Goal: Entertainment & Leisure: Consume media (video, audio)

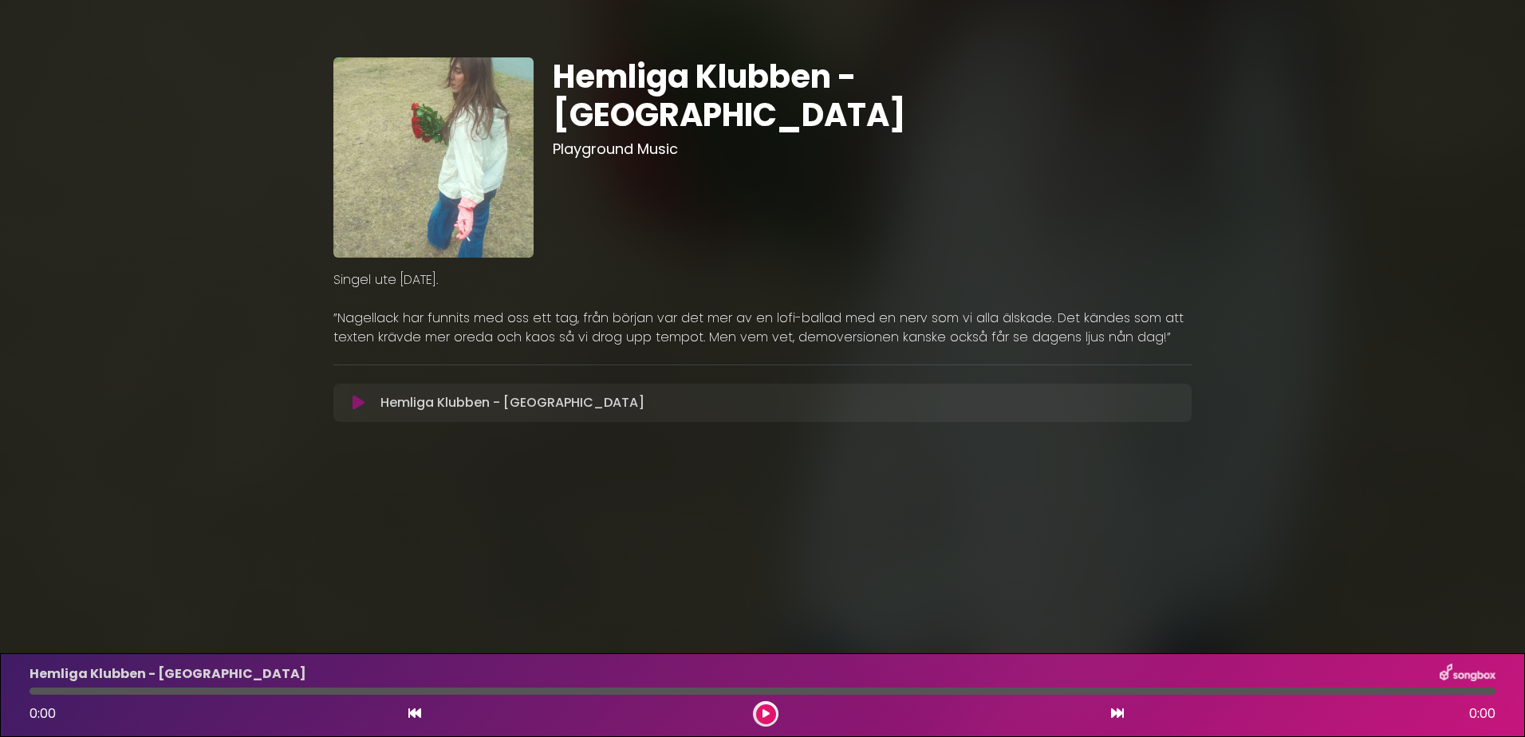
click at [758, 714] on button at bounding box center [766, 714] width 20 height 20
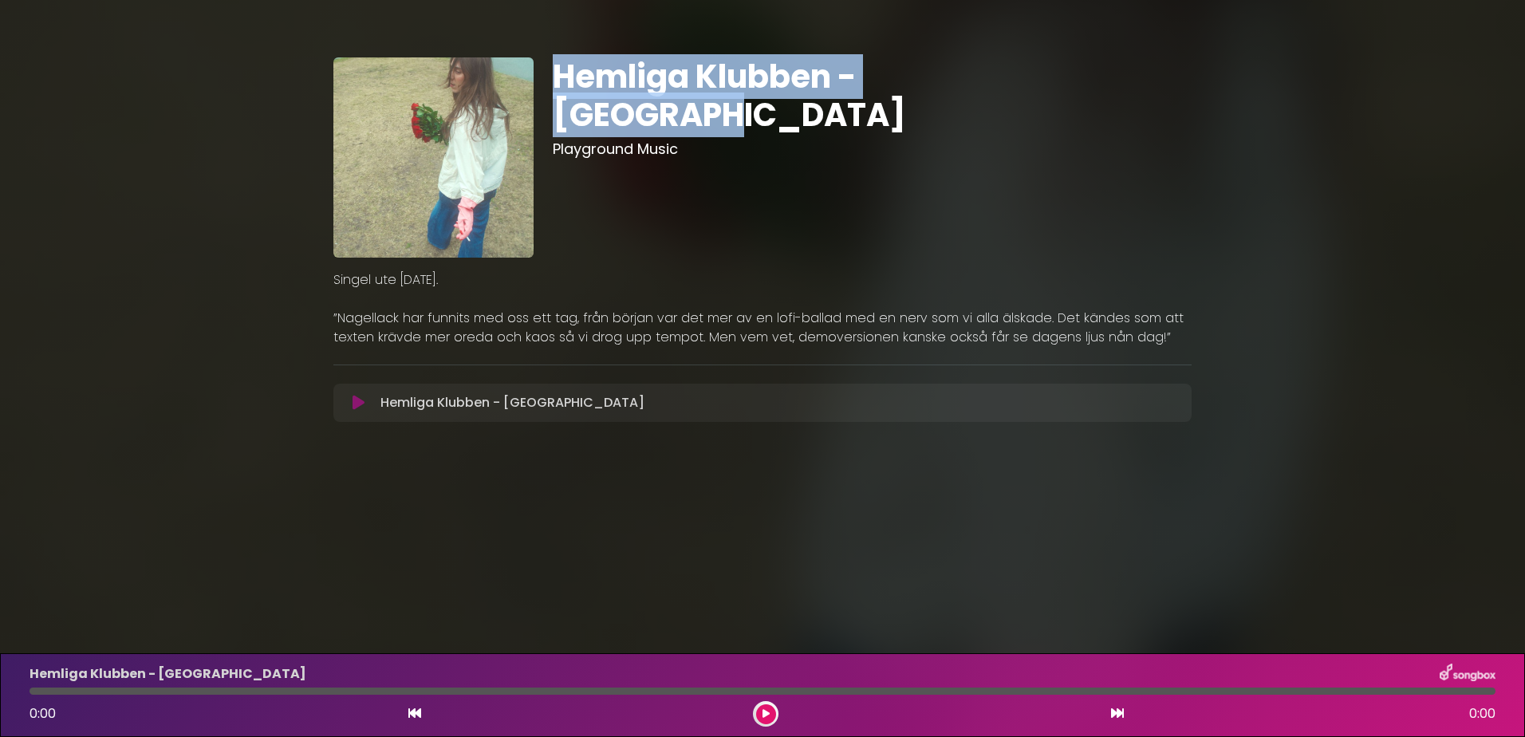
drag, startPoint x: 1037, startPoint y: 72, endPoint x: 559, endPoint y: 69, distance: 477.8
click at [559, 69] on h1 "Hemliga Klubben - [GEOGRAPHIC_DATA]" at bounding box center [872, 95] width 639 height 77
copy h1 "Hemliga Klubben - [GEOGRAPHIC_DATA]"
